Goal: Information Seeking & Learning: Learn about a topic

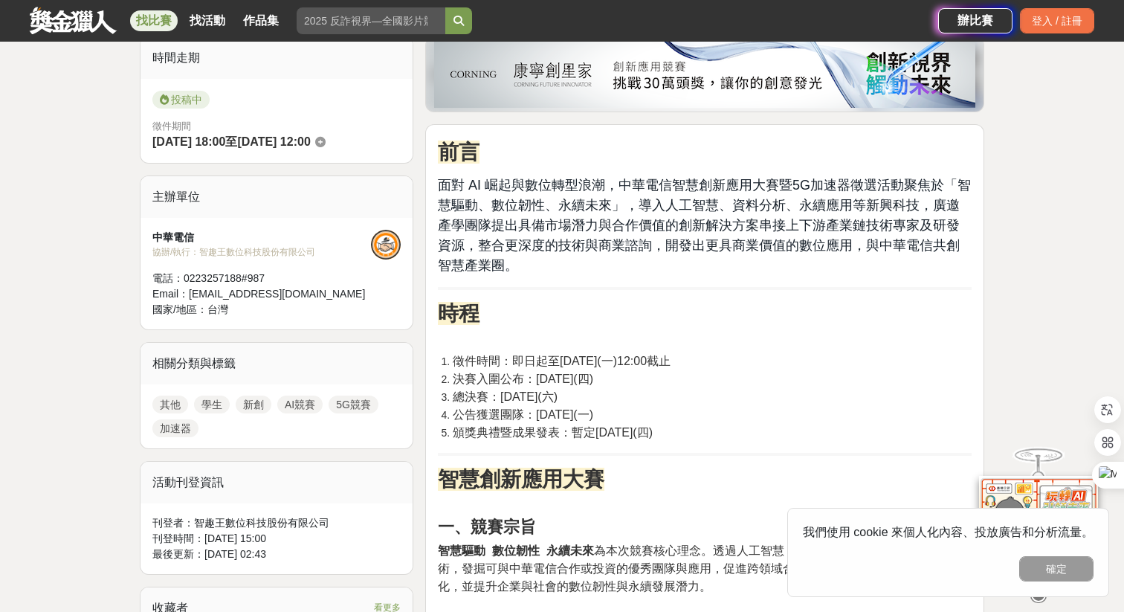
scroll to position [381, 0]
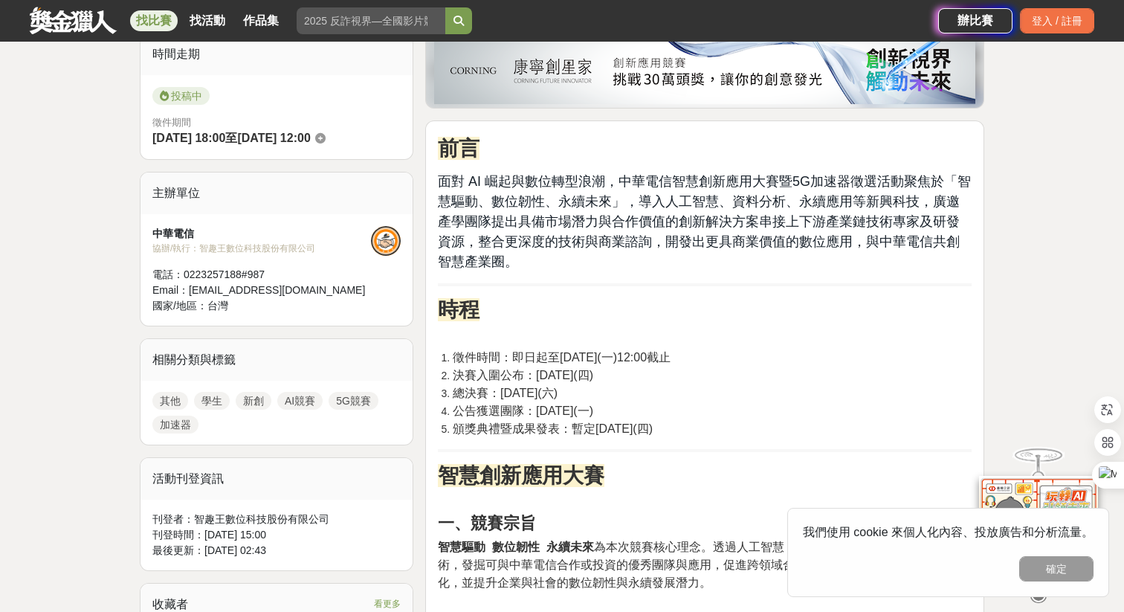
drag, startPoint x: 450, startPoint y: 166, endPoint x: 621, endPoint y: 280, distance: 205.9
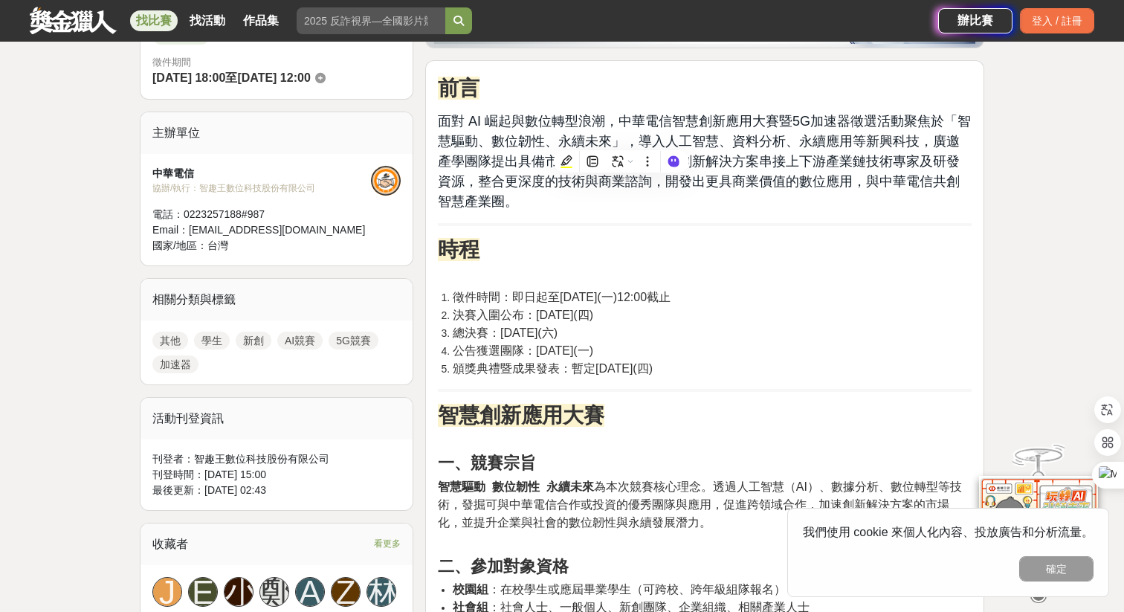
scroll to position [586, 0]
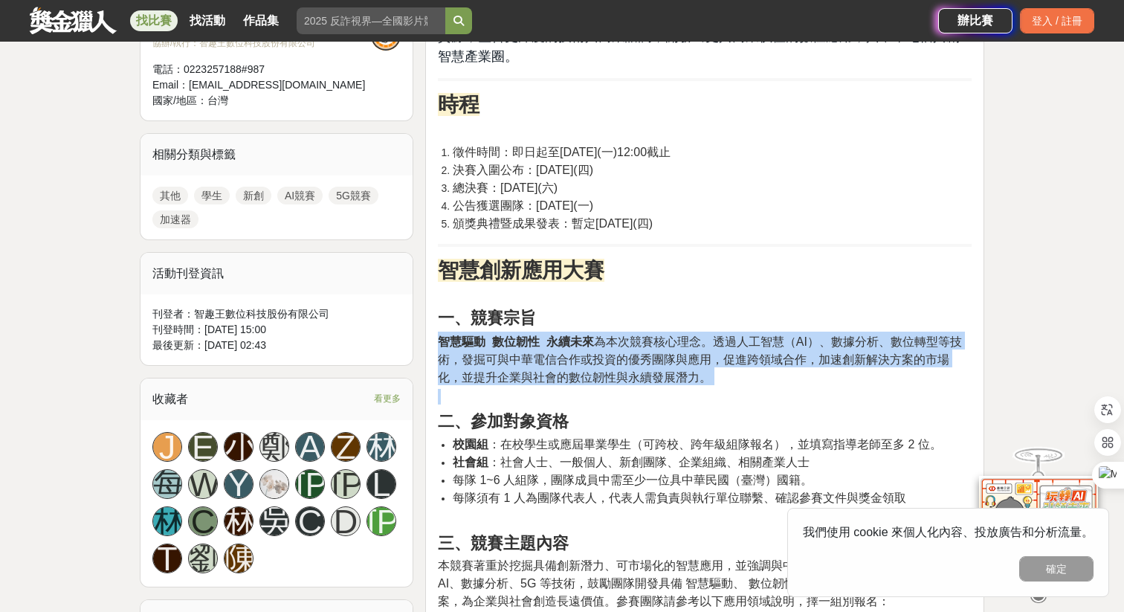
drag, startPoint x: 433, startPoint y: 340, endPoint x: 596, endPoint y: 395, distance: 172.8
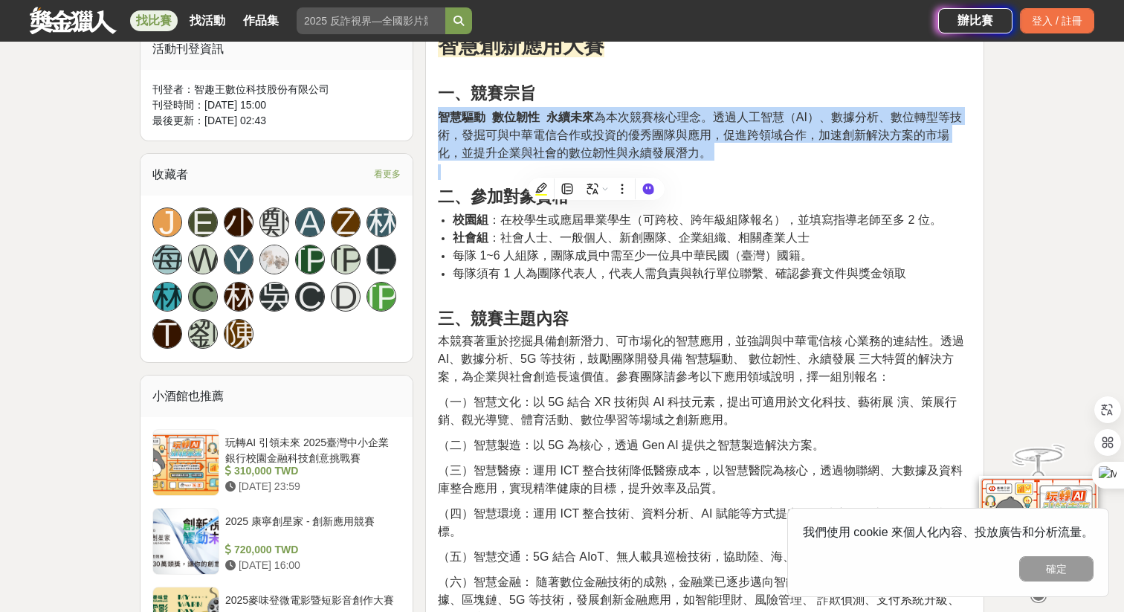
scroll to position [815, 0]
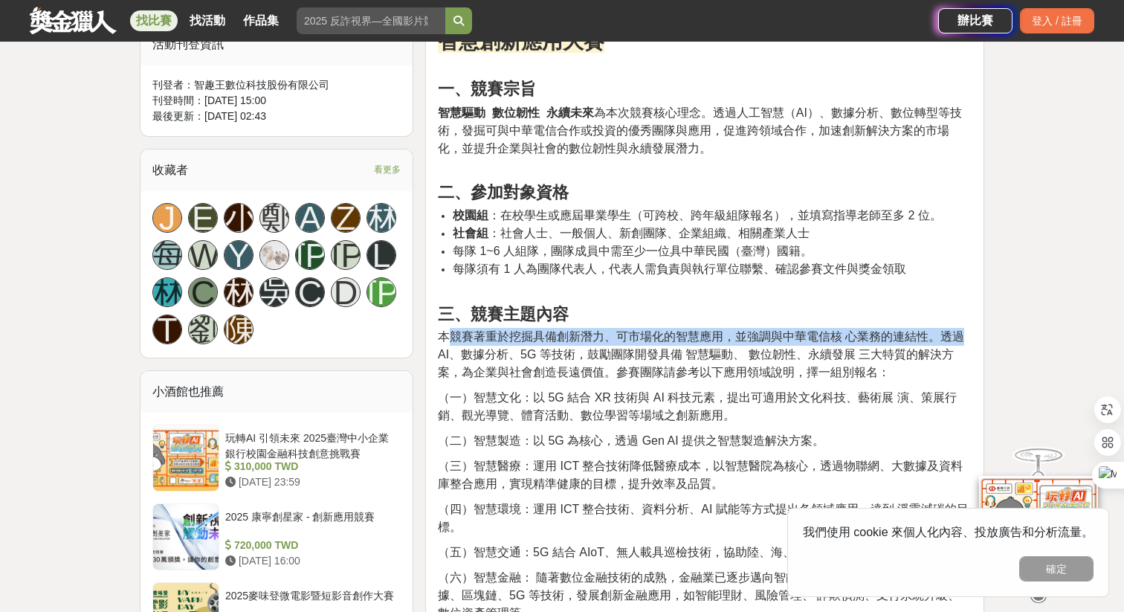
drag, startPoint x: 445, startPoint y: 335, endPoint x: 981, endPoint y: 338, distance: 535.9
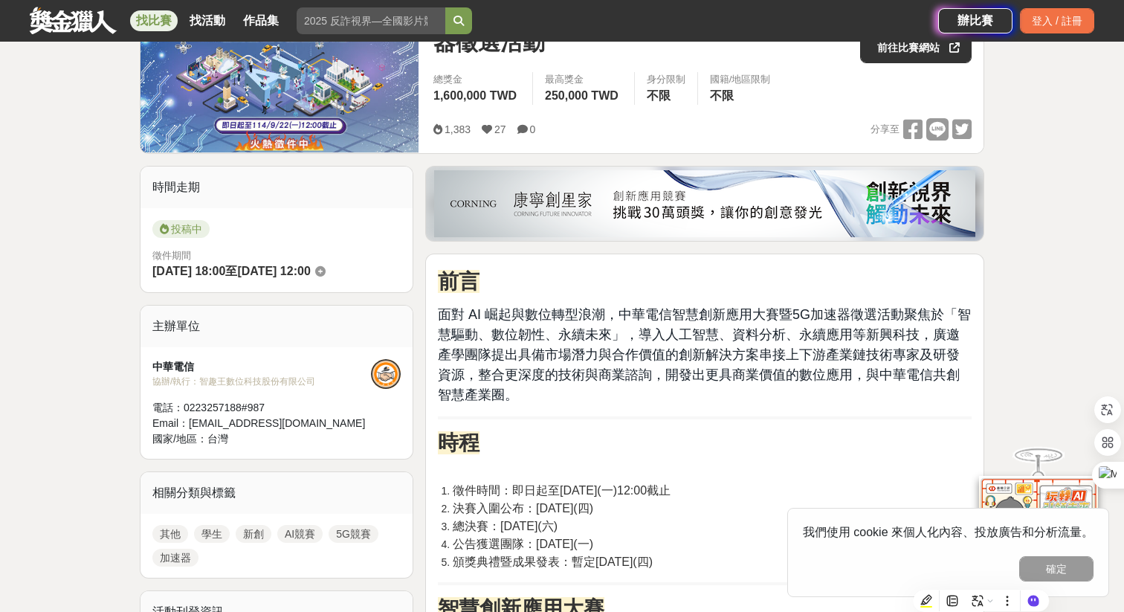
scroll to position [0, 0]
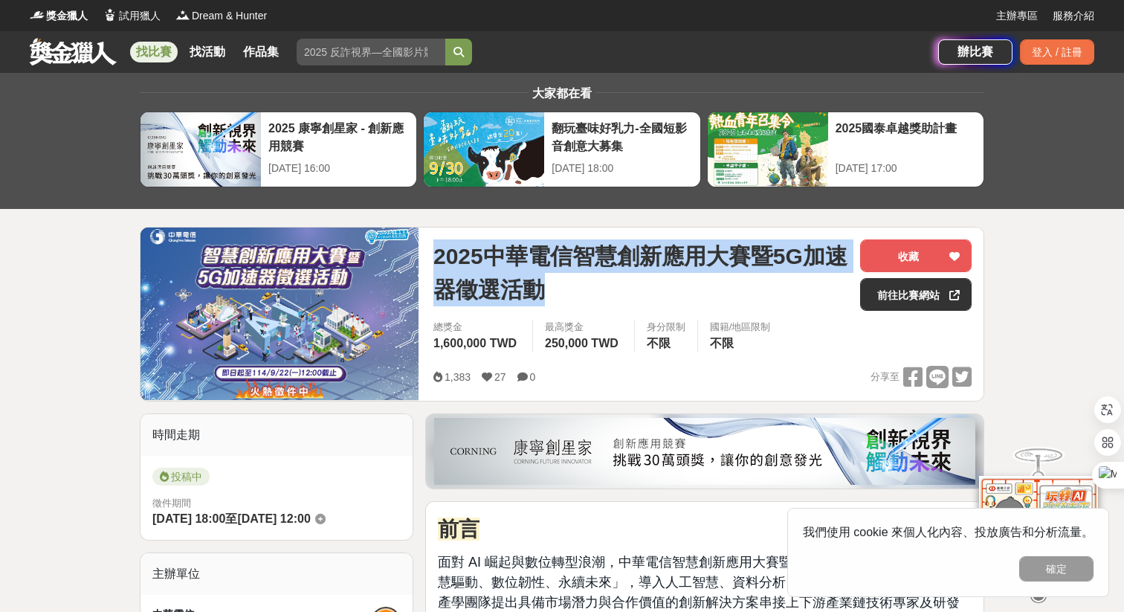
copy span "2025中華電信智慧創新應用大賽暨5G加速器徵選活動"
drag, startPoint x: 540, startPoint y: 294, endPoint x: 436, endPoint y: 242, distance: 116.7
click at [436, 242] on span "2025中華電信智慧創新應用大賽暨5G加速器徵選活動" at bounding box center [640, 272] width 415 height 67
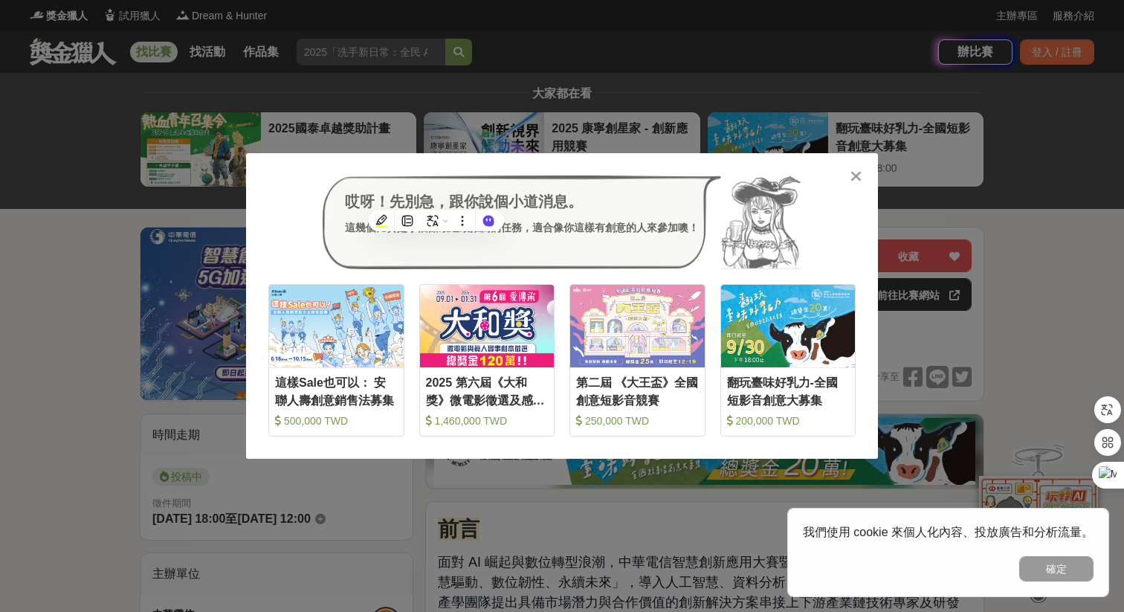
click at [856, 176] on icon at bounding box center [855, 176] width 11 height 15
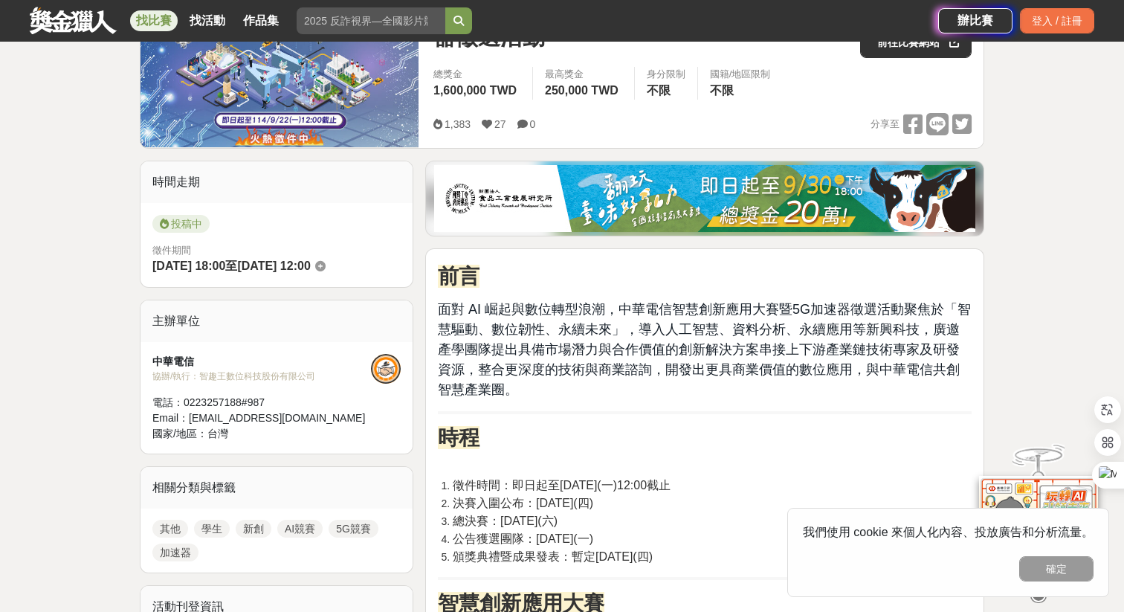
scroll to position [296, 0]
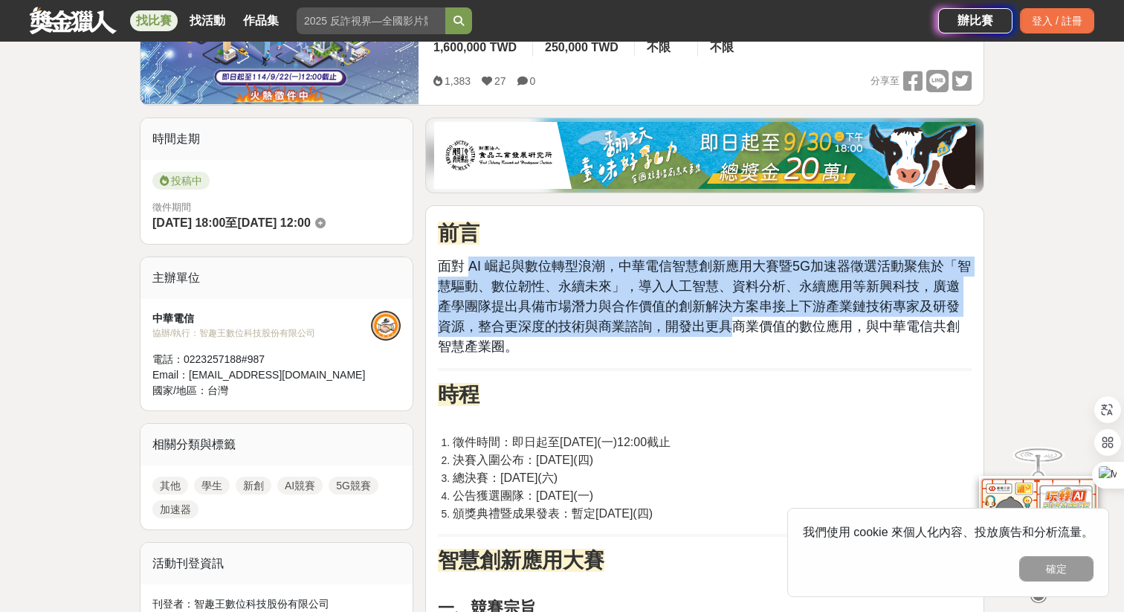
drag, startPoint x: 468, startPoint y: 265, endPoint x: 722, endPoint y: 334, distance: 263.2
click at [722, 334] on p "面對 AI 崛起與數位轉型浪潮，中華電信智慧創新應用大賽暨5G加速器徵選活動聚焦於「智慧驅動、數位韌性、永續未來」，導入人工智慧、資料分析、永續應用等新興科技…" at bounding box center [705, 306] width 534 height 100
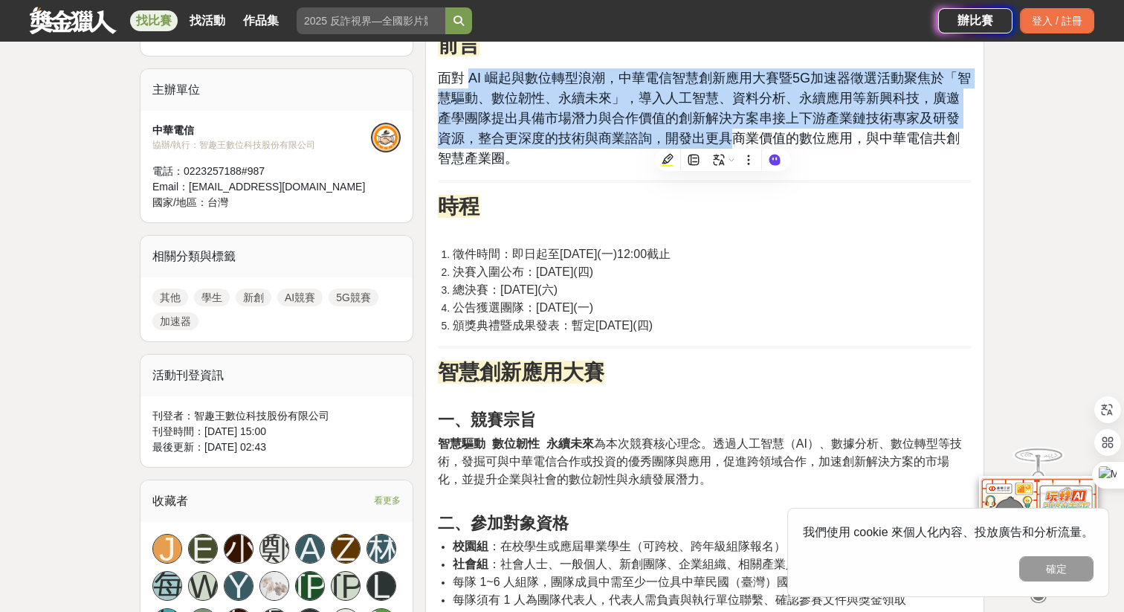
scroll to position [479, 0]
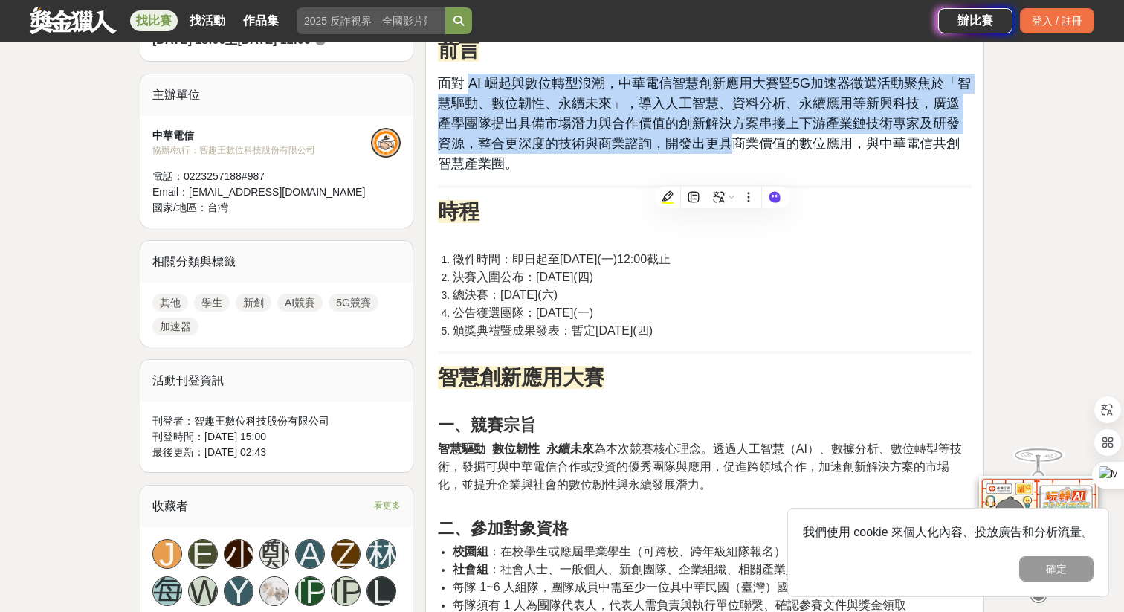
click at [663, 145] on span "面對 AI 崛起與數位轉型浪潮，中華電信智慧創新應用大賽暨5G加速器徵選活動聚焦於「智慧驅動、數位韌性、永續未來」，導入人工智慧、資料分析、永續應用等新興科技…" at bounding box center [704, 123] width 533 height 95
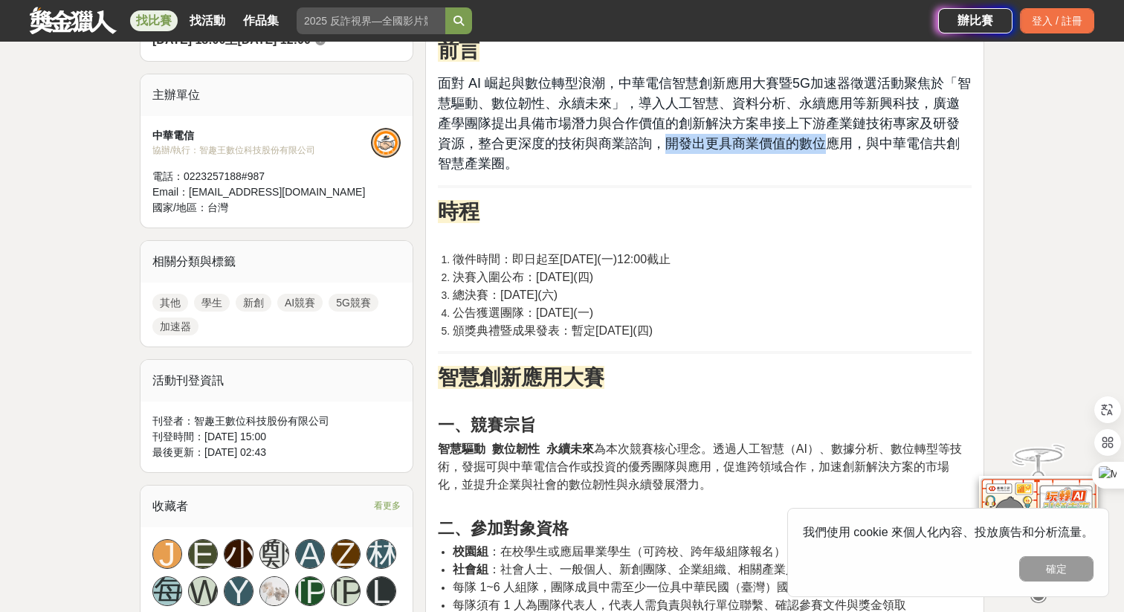
drag, startPoint x: 663, startPoint y: 145, endPoint x: 803, endPoint y: 143, distance: 139.7
click at [803, 143] on span "面對 AI 崛起與數位轉型浪潮，中華電信智慧創新應用大賽暨5G加速器徵選活動聚焦於「智慧驅動、數位韌性、永續未來」，導入人工智慧、資料分析、永續應用等新興科技…" at bounding box center [704, 123] width 533 height 95
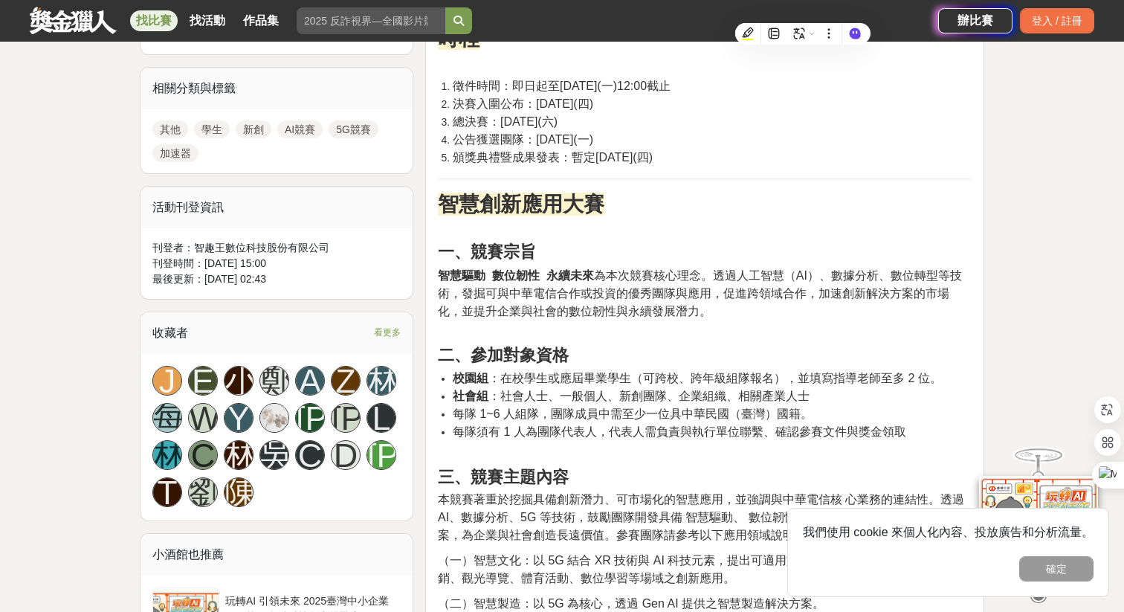
scroll to position [656, 0]
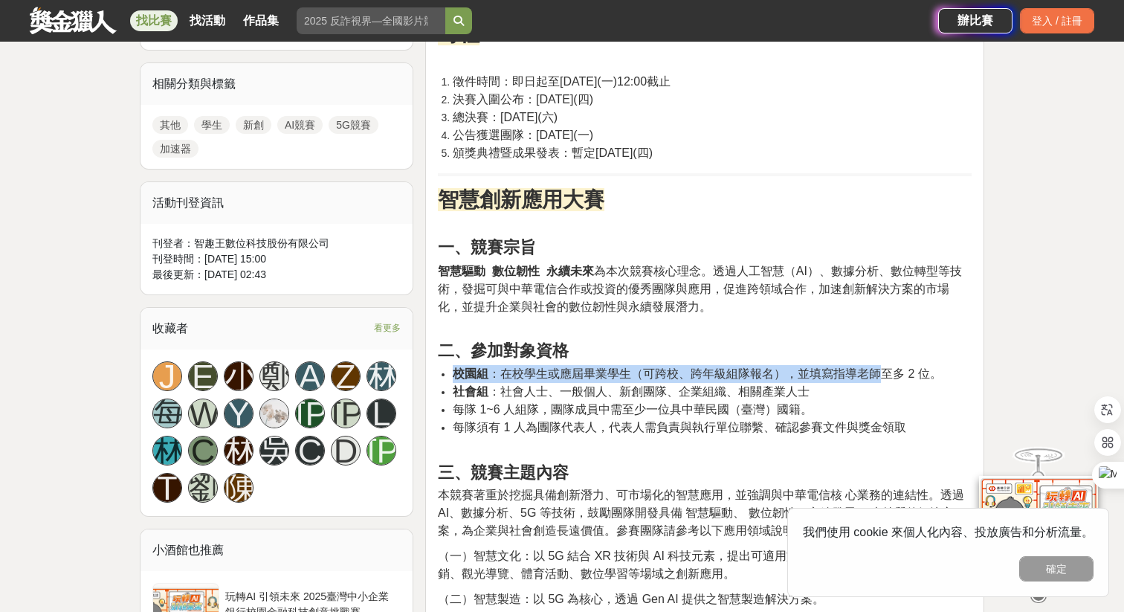
drag, startPoint x: 564, startPoint y: 363, endPoint x: 876, endPoint y: 381, distance: 312.7
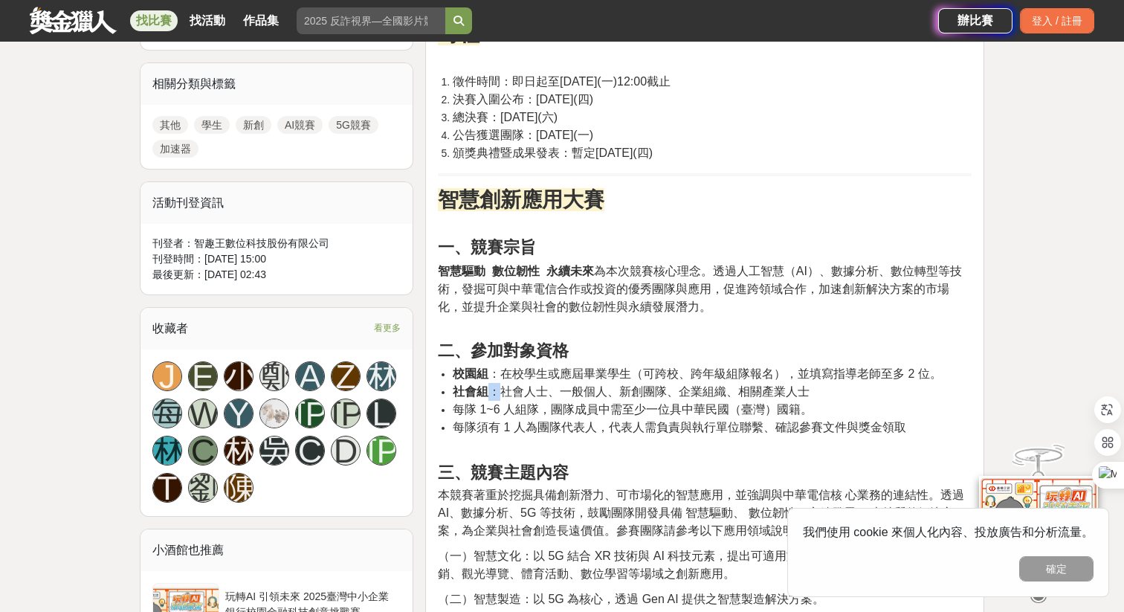
drag, startPoint x: 483, startPoint y: 386, endPoint x: 495, endPoint y: 388, distance: 12.1
click at [495, 388] on span "社會組 ：社會人士、一般個人、新創團隊、企業組織、相關產業人士" at bounding box center [631, 391] width 357 height 13
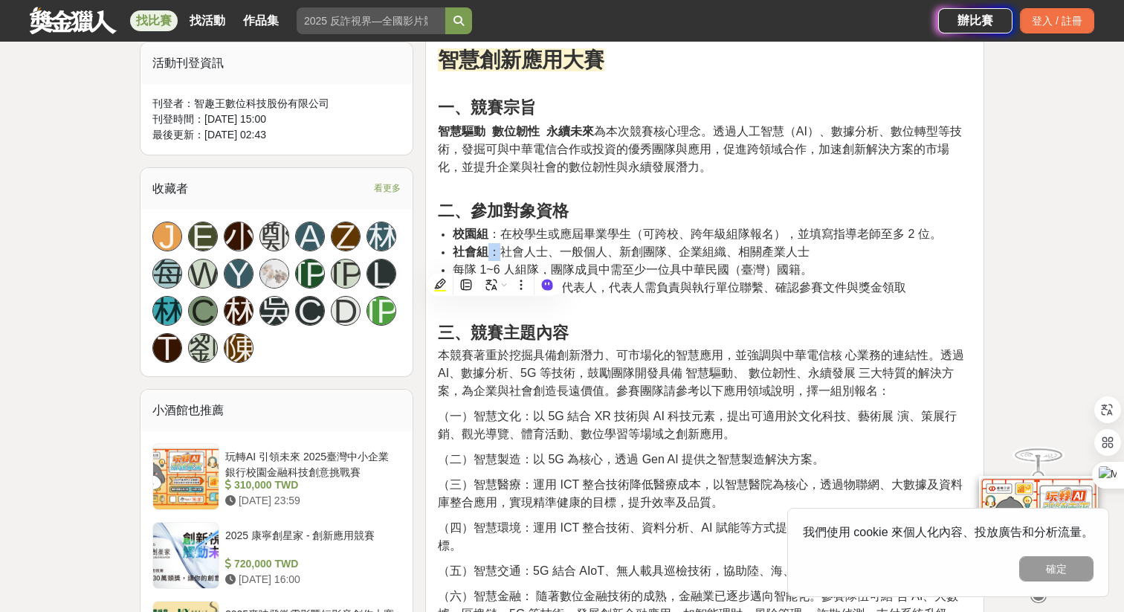
scroll to position [816, 0]
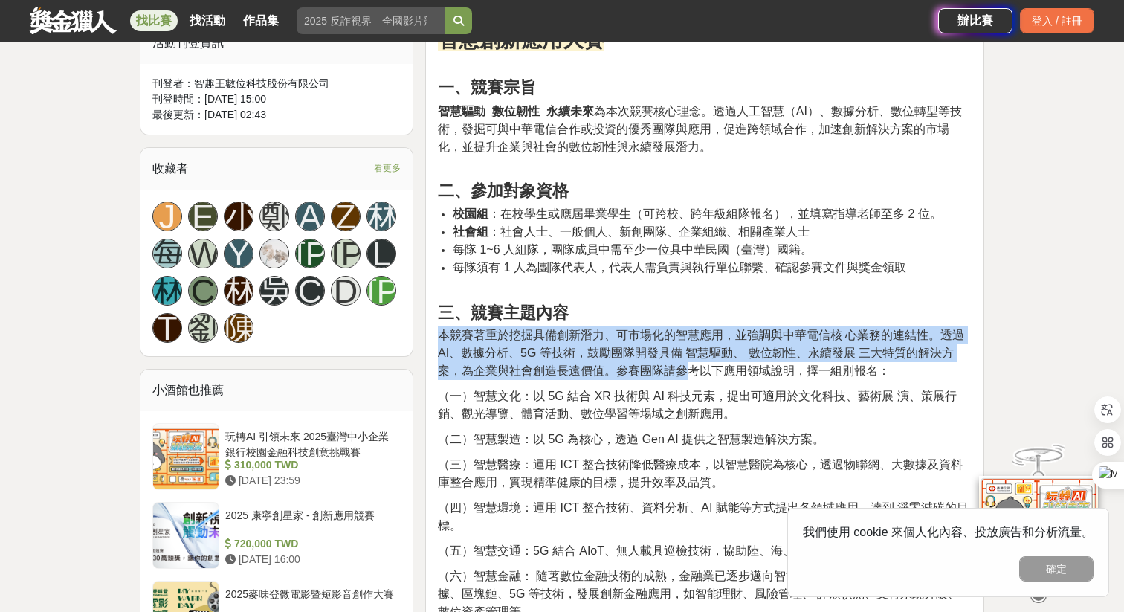
drag, startPoint x: 442, startPoint y: 323, endPoint x: 683, endPoint y: 378, distance: 247.8
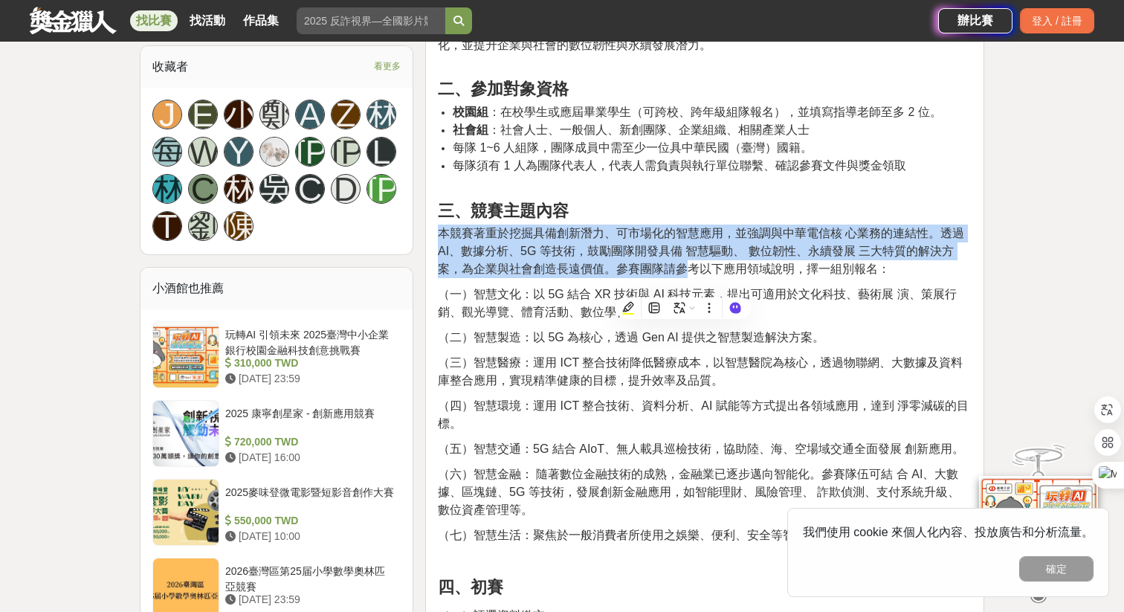
scroll to position [935, 0]
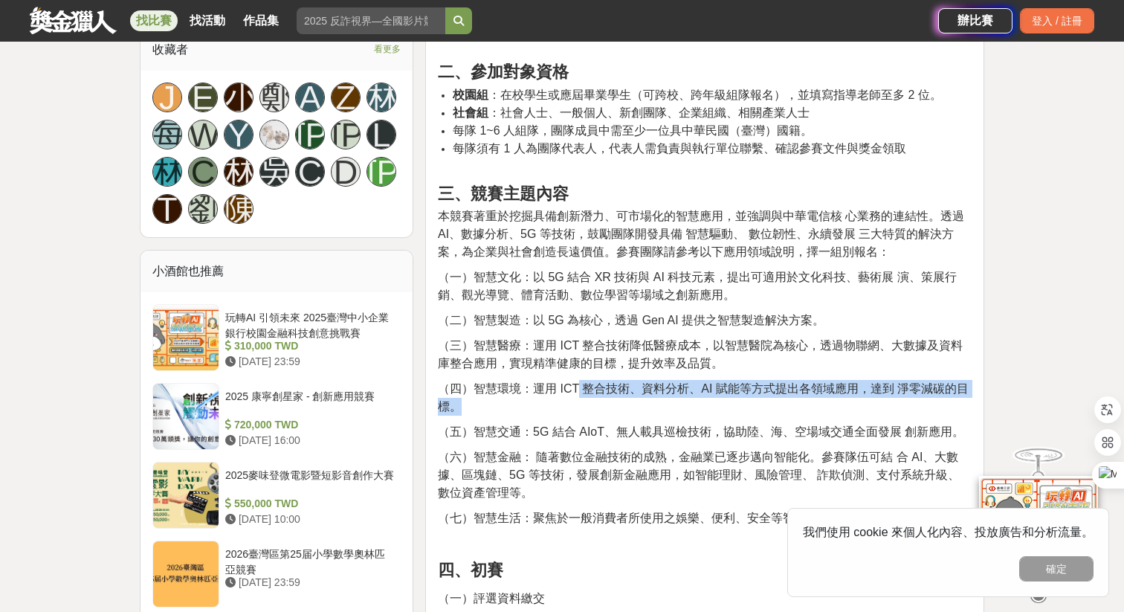
drag, startPoint x: 579, startPoint y: 392, endPoint x: 767, endPoint y: 414, distance: 189.4
click at [767, 414] on p "（四）智慧環境：運用 ICT 整合技術、資料分析、AI 賦能等方式提出各領域應用，達到 淨零減碳的目標。" at bounding box center [705, 398] width 534 height 36
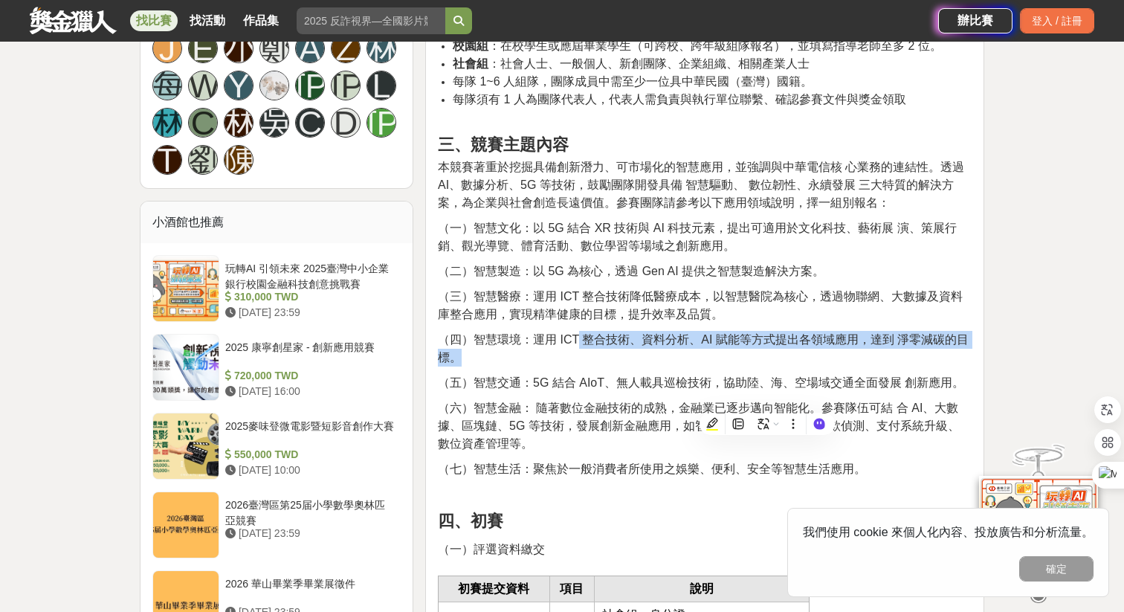
scroll to position [995, 0]
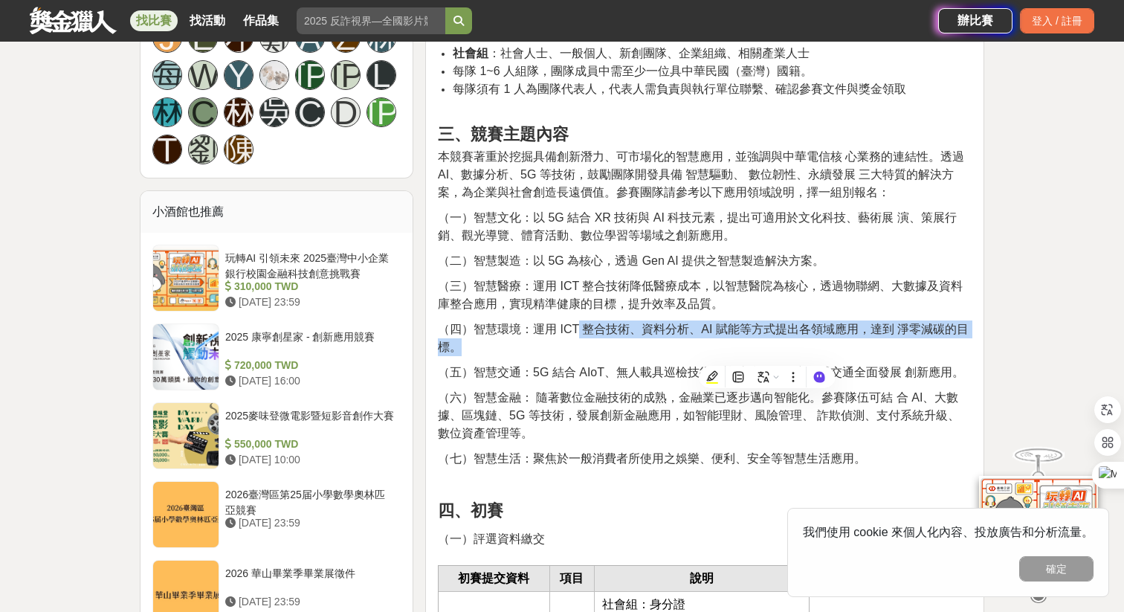
click at [618, 414] on span "（六）智慧金融： 隨著數位金融技術的成熟，金融業已逐步邁向智能化。參賽隊伍可結 合 AI、大數據、區塊鏈、5G 等技術，發展創新金融應用，如智能理財、風險管理…" at bounding box center [699, 415] width 522 height 48
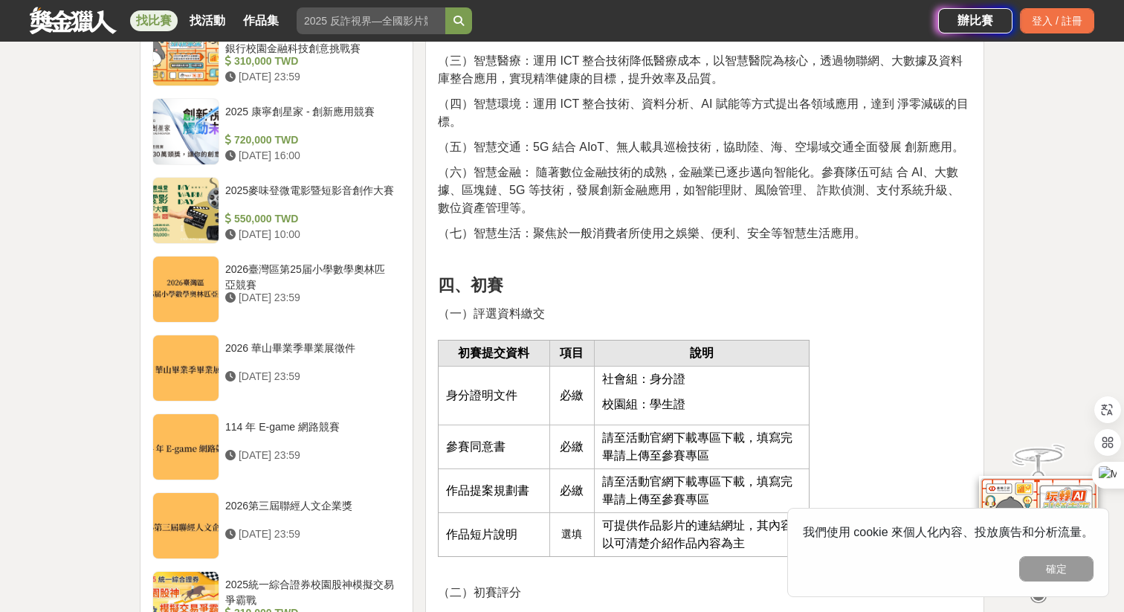
scroll to position [1253, 0]
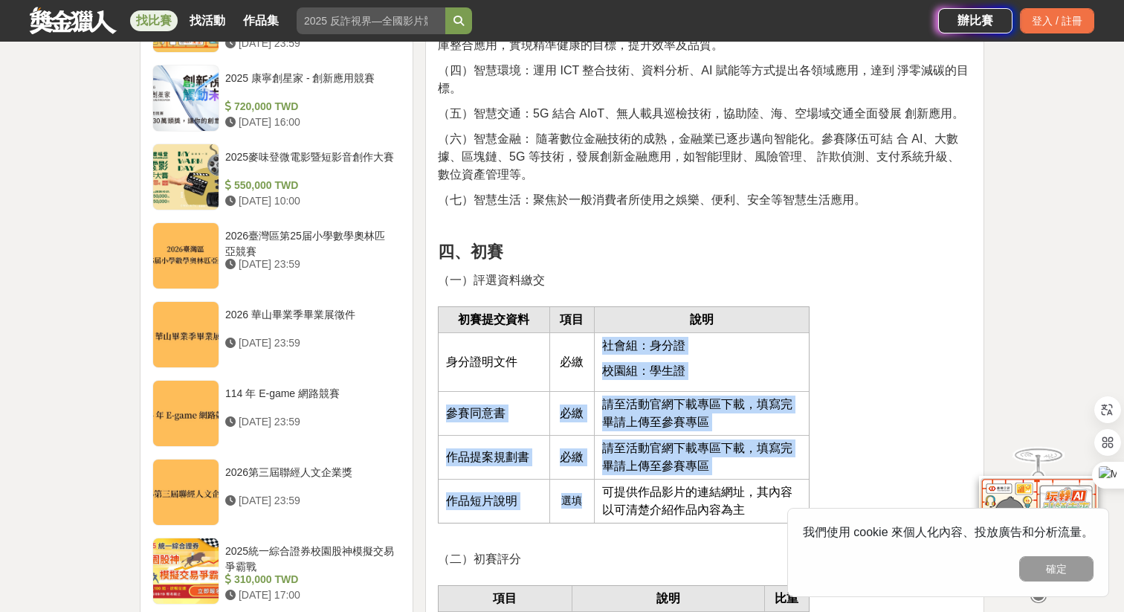
drag, startPoint x: 598, startPoint y: 344, endPoint x: 557, endPoint y: 510, distance: 170.7
click at [557, 510] on tbody "初賽提交資料 項目 說明 身分證明文件 必繳 社會組：身分證 校園組：學生證 參賽同意書 必繳 請至活動官網下載專區下載，填寫完畢請上傳至參賽專區 作品提案規…" at bounding box center [623, 414] width 371 height 216
click at [682, 492] on span "可提供作品影片的連結網址，其內容以可清楚介紹作品內容為主" at bounding box center [697, 500] width 190 height 30
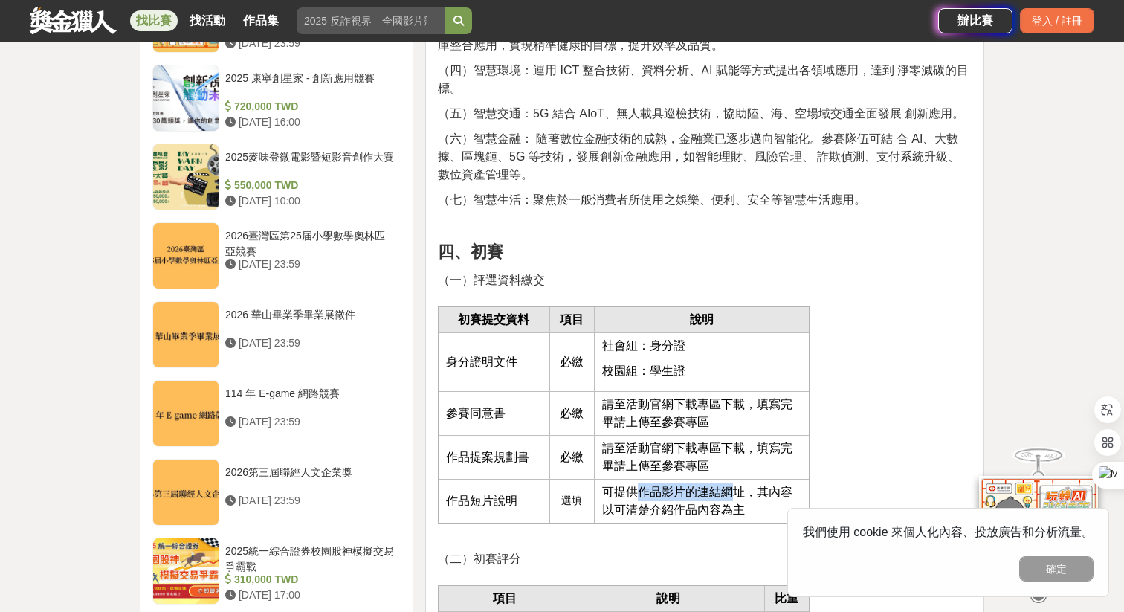
drag, startPoint x: 638, startPoint y: 491, endPoint x: 737, endPoint y: 492, distance: 98.9
click at [737, 492] on span "可提供作品影片的連結網址，其內容以可清楚介紹作品內容為主" at bounding box center [697, 500] width 190 height 30
click at [743, 494] on span "可提供作品影片的連結網址，其內容以可清楚介紹作品內容為主" at bounding box center [697, 500] width 190 height 30
drag, startPoint x: 743, startPoint y: 494, endPoint x: 643, endPoint y: 490, distance: 99.7
click at [643, 490] on span "可提供作品影片的連結網址，其內容以可清楚介紹作品內容為主" at bounding box center [697, 500] width 190 height 30
